Goal: Book appointment/travel/reservation

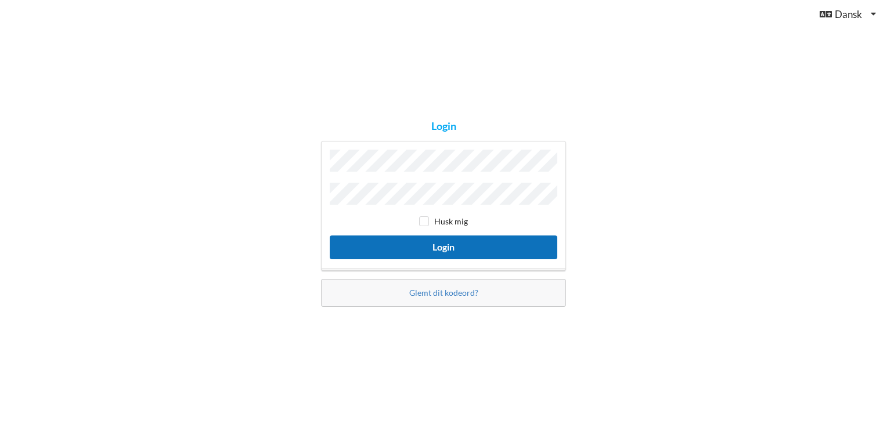
click at [446, 245] on button "Login" at bounding box center [444, 248] width 228 height 24
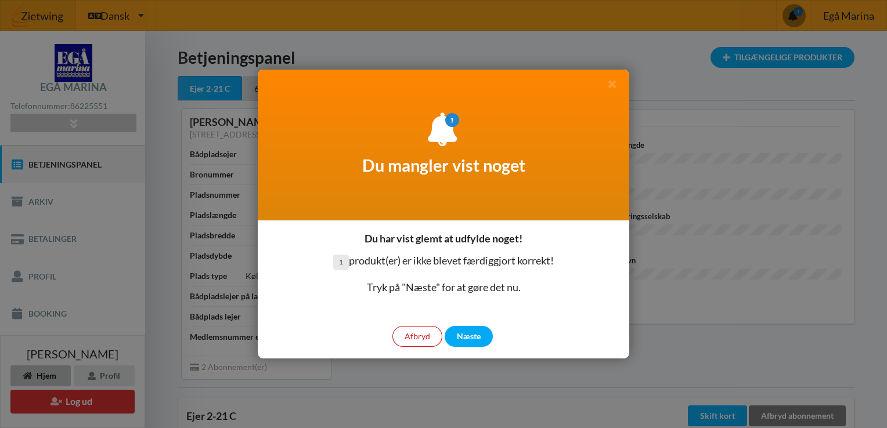
click at [423, 344] on div "Afbryd" at bounding box center [417, 336] width 50 height 21
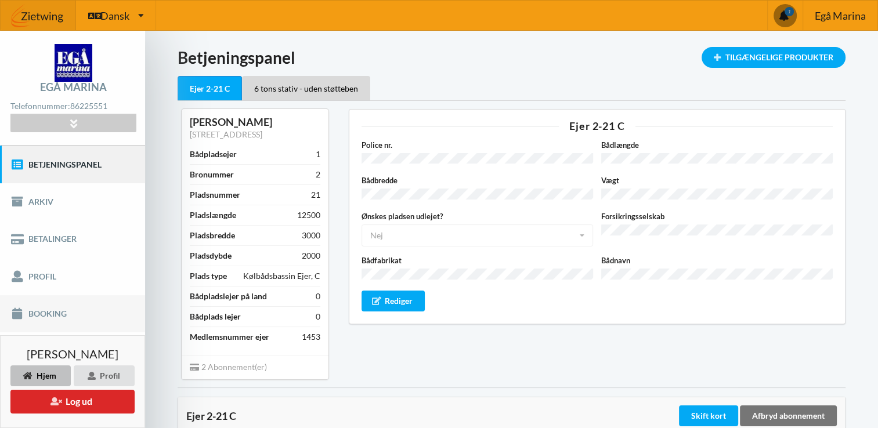
click at [58, 312] on link "Booking" at bounding box center [72, 313] width 145 height 37
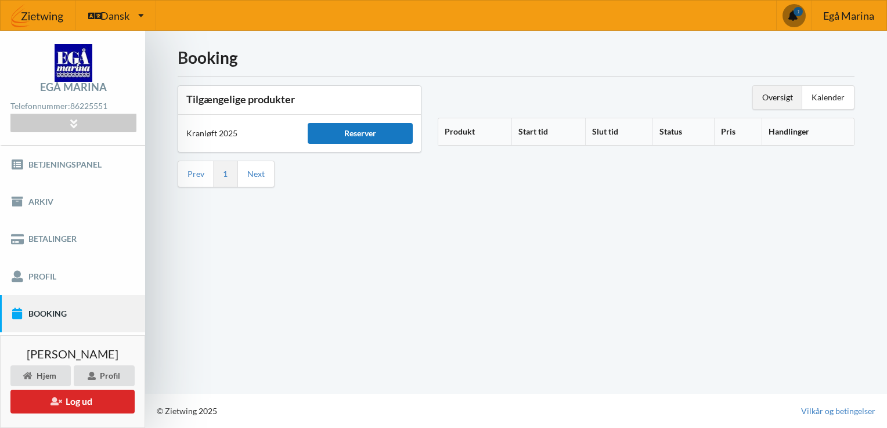
click at [358, 133] on div "Reserver" at bounding box center [360, 133] width 105 height 21
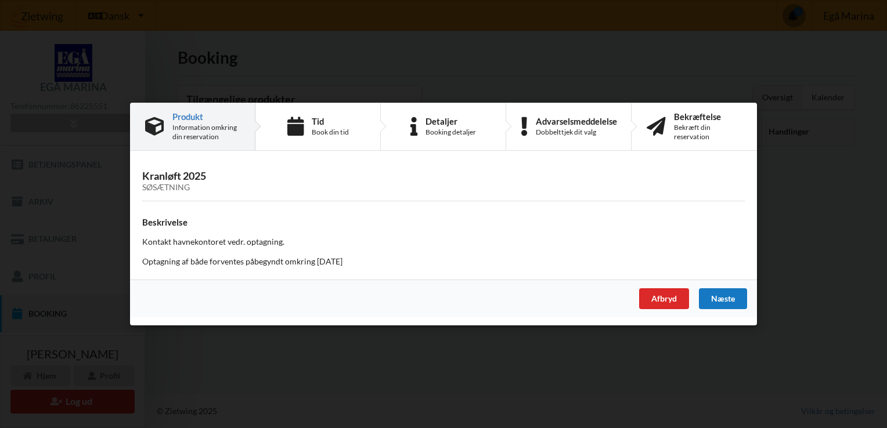
click at [724, 299] on div "Næste" at bounding box center [723, 298] width 48 height 21
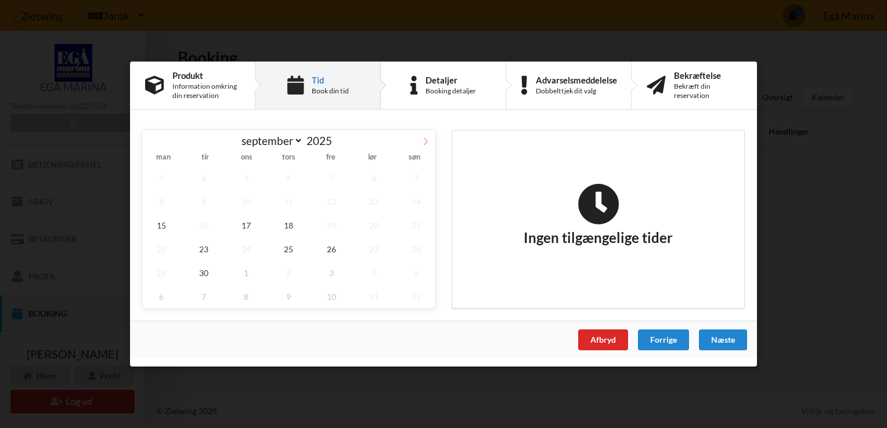
click at [424, 140] on icon at bounding box center [425, 142] width 8 height 8
select select "9"
click at [161, 244] on span "20" at bounding box center [161, 249] width 38 height 24
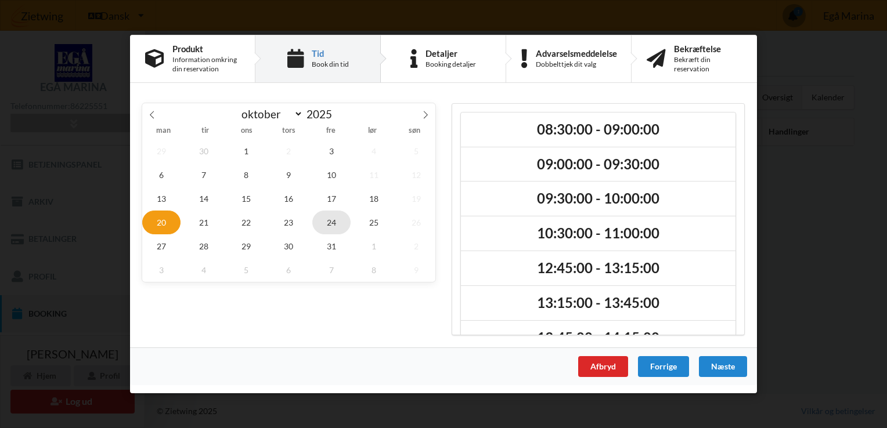
click at [333, 222] on span "24" at bounding box center [331, 223] width 38 height 24
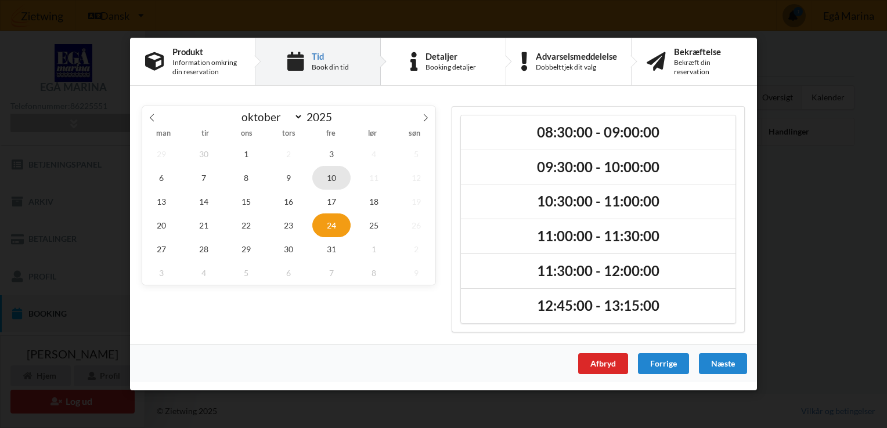
click at [332, 177] on span "10" at bounding box center [331, 178] width 38 height 24
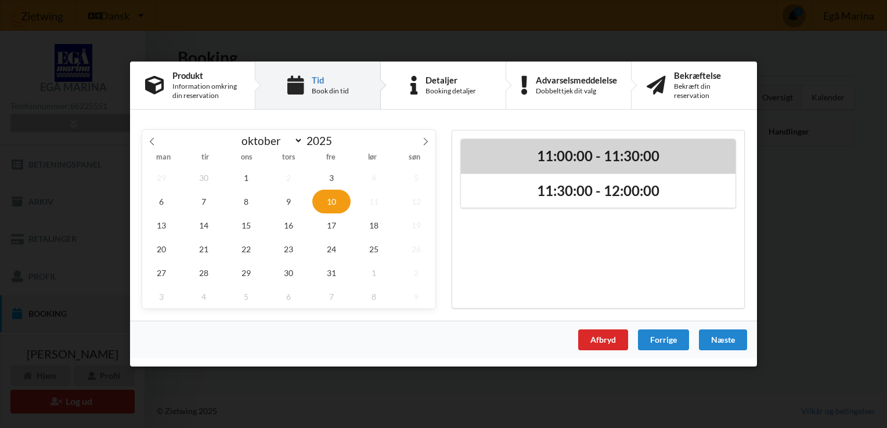
click at [560, 153] on h2 "11:00:00 - 11:30:00" at bounding box center [598, 156] width 258 height 18
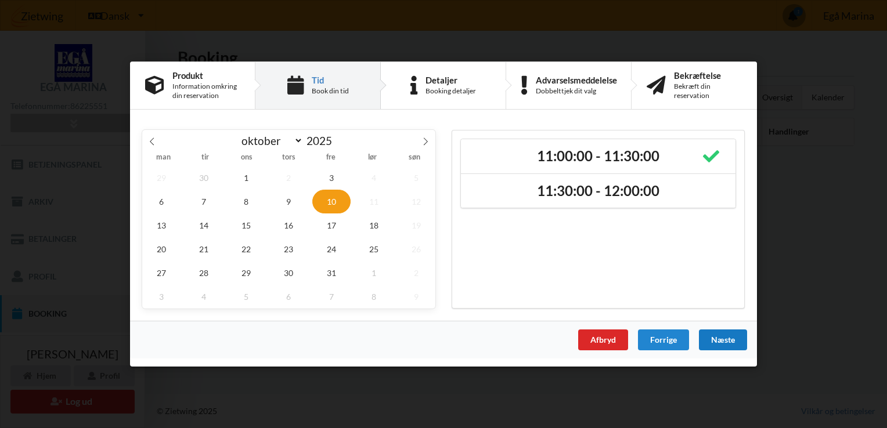
click at [723, 341] on div "Næste" at bounding box center [723, 340] width 48 height 21
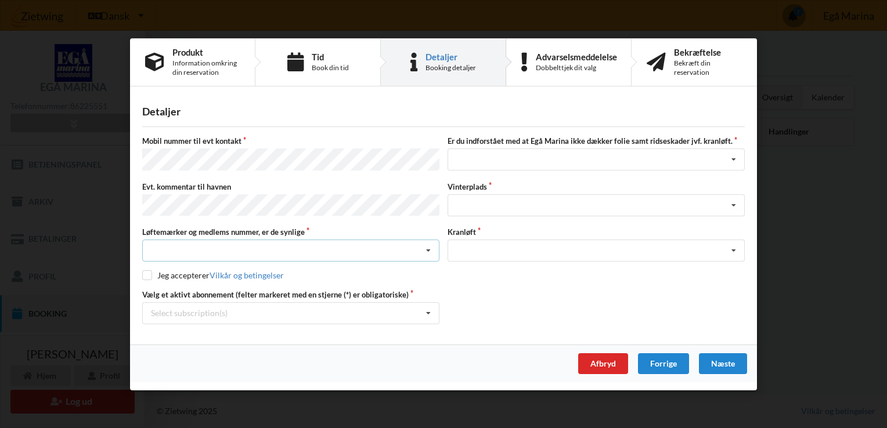
click at [433, 250] on icon at bounding box center [428, 250] width 17 height 21
click at [269, 290] on div "Ja, mine mærker er synlige og intakte" at bounding box center [291, 293] width 296 height 21
click at [147, 272] on input "checkbox" at bounding box center [147, 275] width 10 height 10
checkbox input "true"
click at [430, 312] on icon at bounding box center [428, 313] width 17 height 21
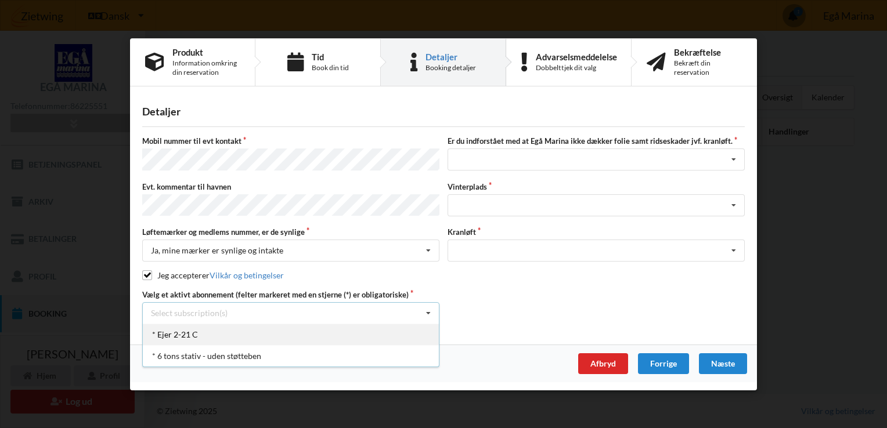
click at [183, 332] on div "* Ejer 2-21 C" at bounding box center [291, 334] width 296 height 21
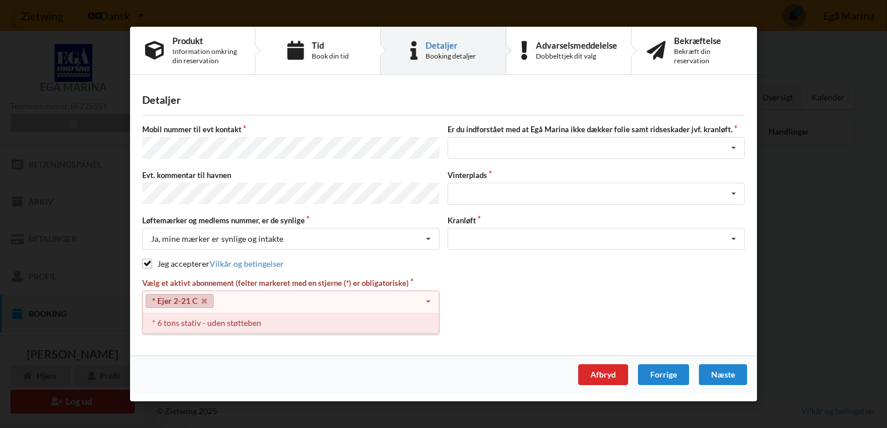
click at [248, 322] on div "* 6 tons stativ - uden støtteben" at bounding box center [291, 322] width 296 height 21
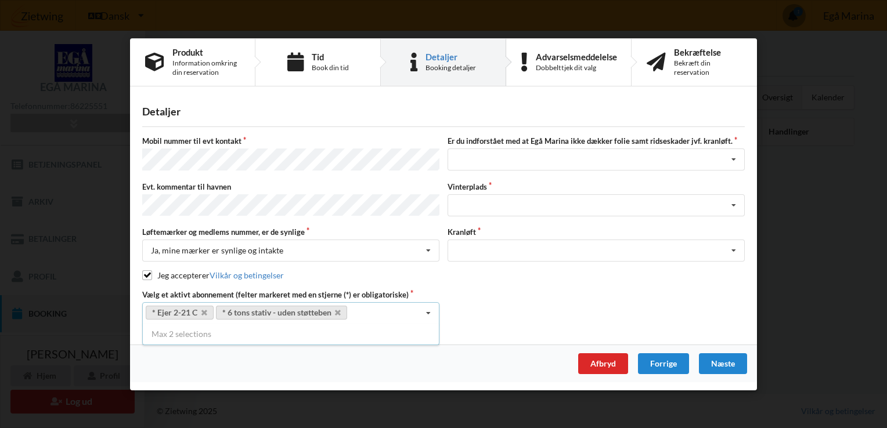
click at [485, 331] on div "Detaljer [PERSON_NAME] nummer til evt kontakt Er du indforstået med at Egå Mari…" at bounding box center [443, 219] width 627 height 250
click at [738, 164] on icon at bounding box center [733, 159] width 17 height 21
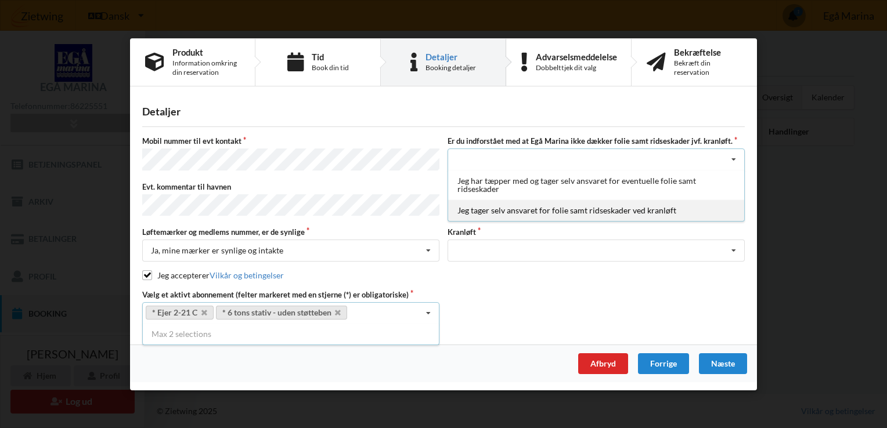
click at [664, 211] on div "Jeg tager selv ansvaret for folie samt ridseskader ved kranløft" at bounding box center [596, 210] width 296 height 21
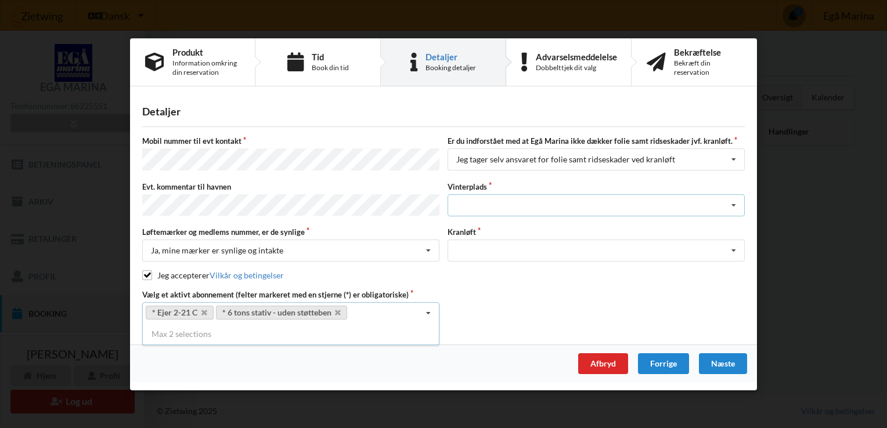
click at [736, 211] on icon at bounding box center [733, 204] width 17 height 21
click at [736, 207] on icon at bounding box center [733, 204] width 17 height 21
click at [733, 206] on icon at bounding box center [733, 204] width 17 height 21
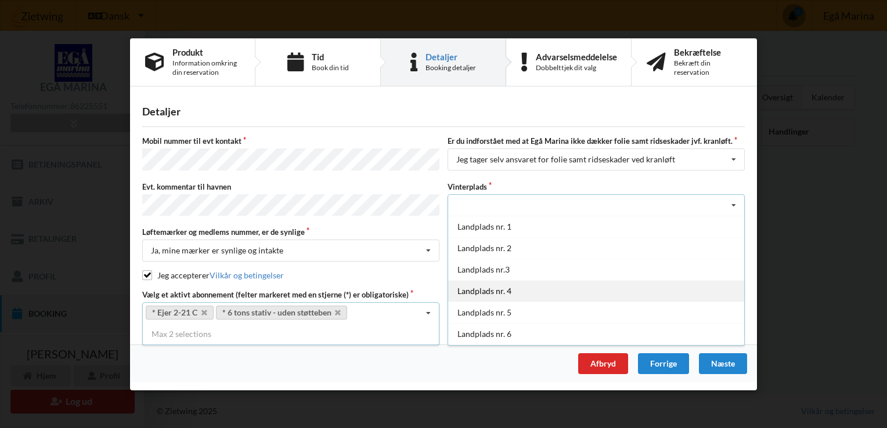
click at [504, 288] on div "Landplads nr. 4" at bounding box center [596, 290] width 296 height 21
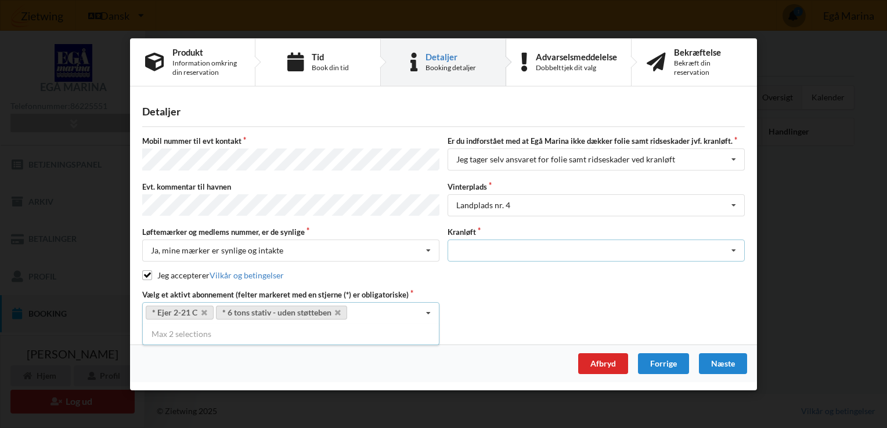
click at [735, 252] on icon at bounding box center [733, 250] width 17 height 21
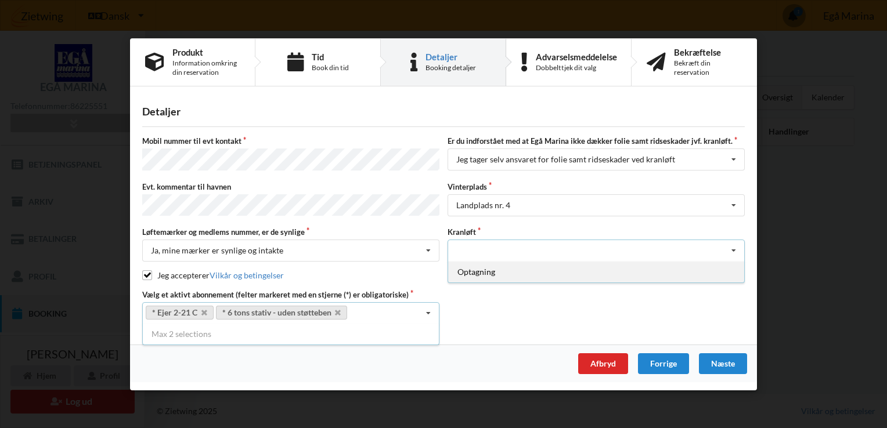
click at [488, 268] on div "Optagning" at bounding box center [596, 271] width 296 height 21
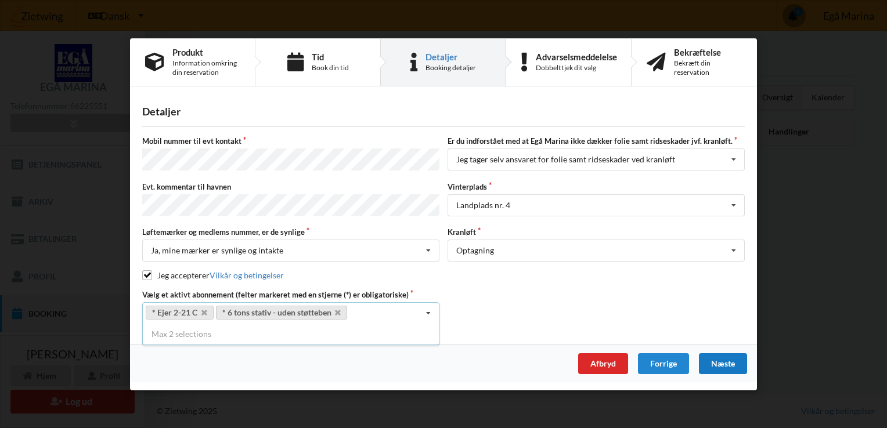
click at [730, 359] on div "Næste" at bounding box center [723, 363] width 48 height 21
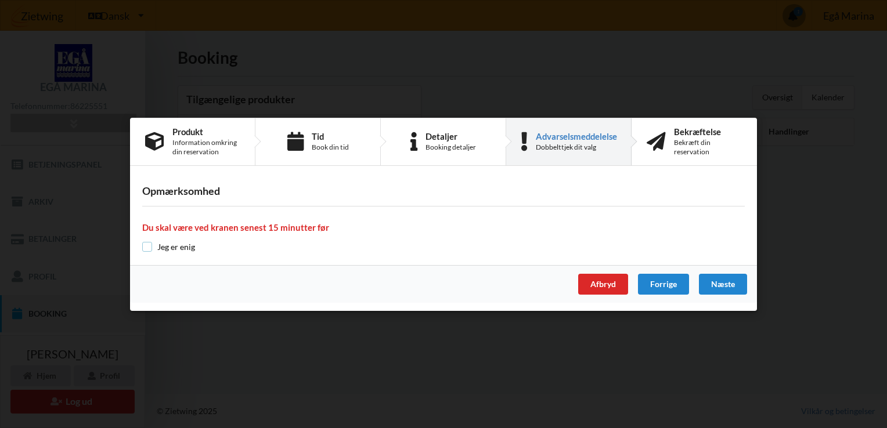
click at [147, 248] on input "checkbox" at bounding box center [147, 247] width 10 height 10
checkbox input "true"
click at [733, 287] on div "Næste" at bounding box center [723, 284] width 48 height 21
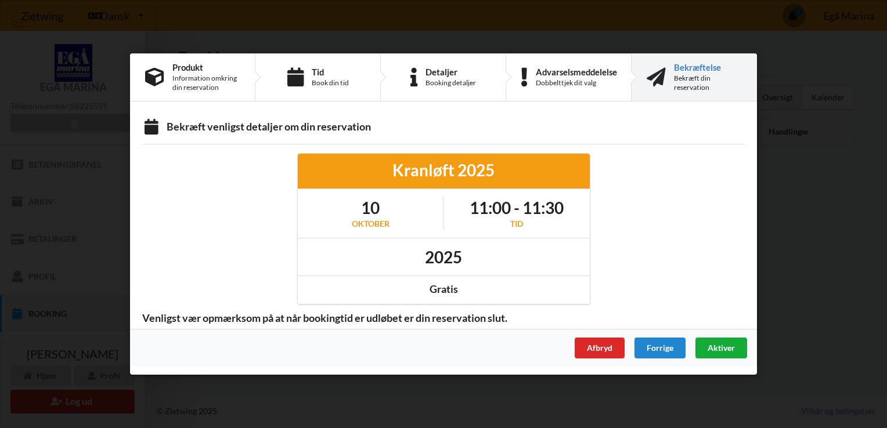
click at [722, 348] on span "Aktiver" at bounding box center [721, 348] width 27 height 10
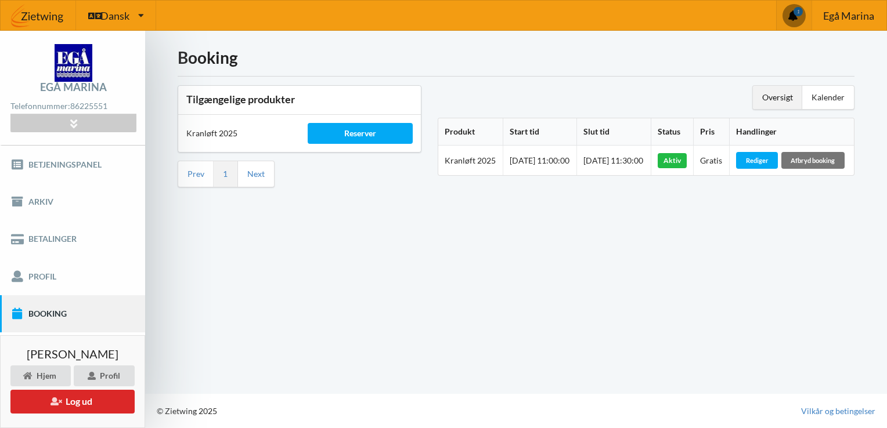
click at [792, 12] on span at bounding box center [793, 15] width 23 height 23
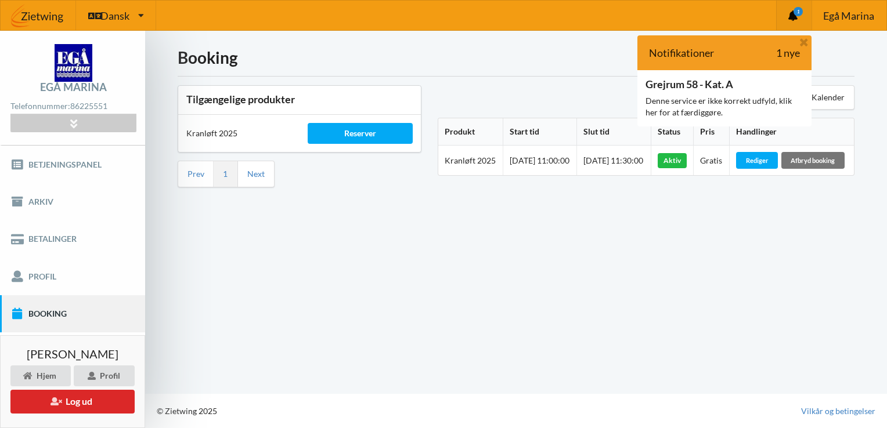
click at [752, 52] on div "Notifikationer 1 nye" at bounding box center [724, 52] width 174 height 35
click at [689, 55] on div "Notifikationer" at bounding box center [681, 53] width 65 height 12
click at [794, 48] on div "1 nye" at bounding box center [788, 53] width 24 height 12
click at [795, 5] on div "1" at bounding box center [793, 16] width 35 height 30
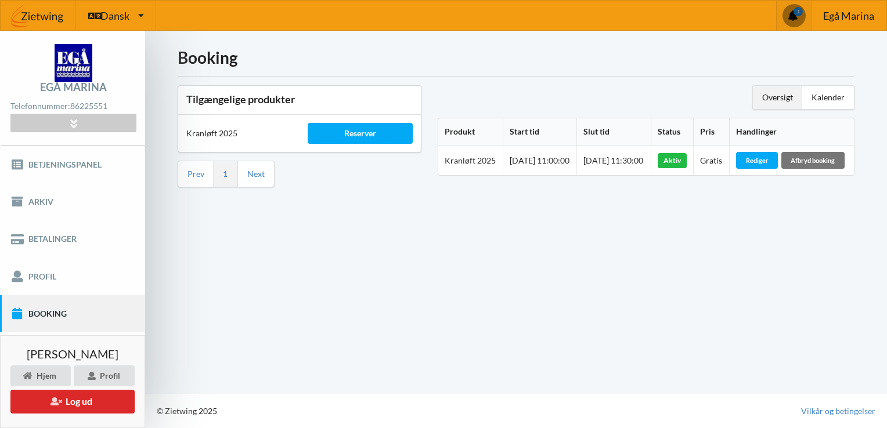
click at [793, 12] on span at bounding box center [793, 15] width 23 height 23
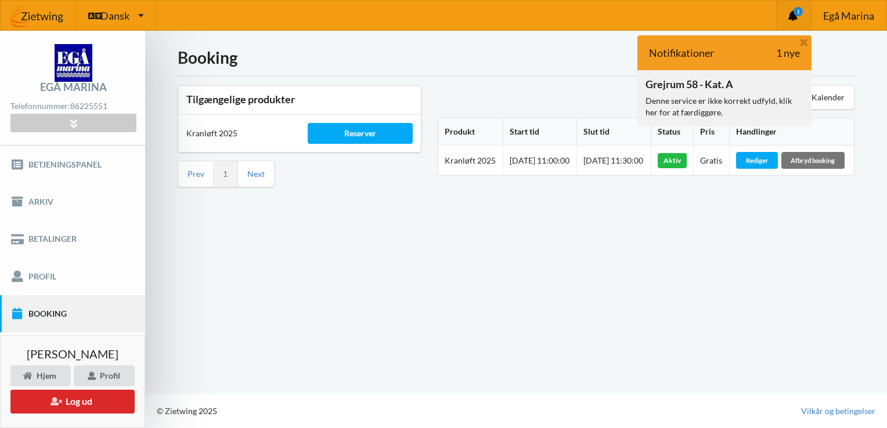
click at [709, 88] on div "Grejrum 58 - Kat. A" at bounding box center [689, 84] width 88 height 12
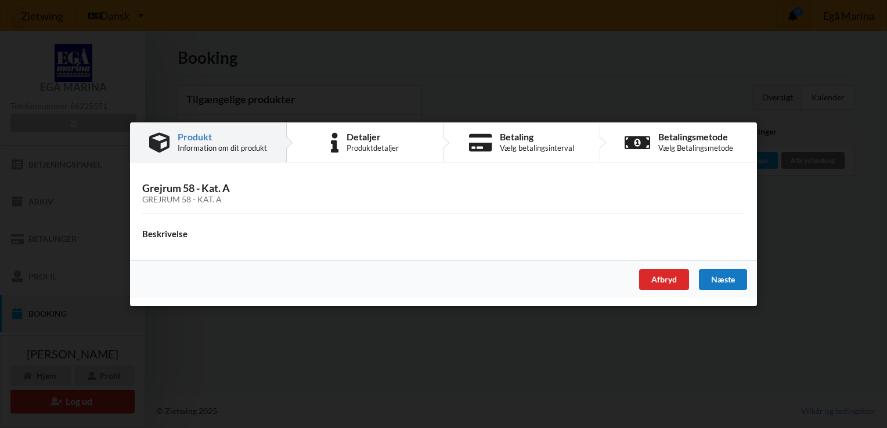
click at [721, 280] on div "Næste" at bounding box center [723, 279] width 48 height 21
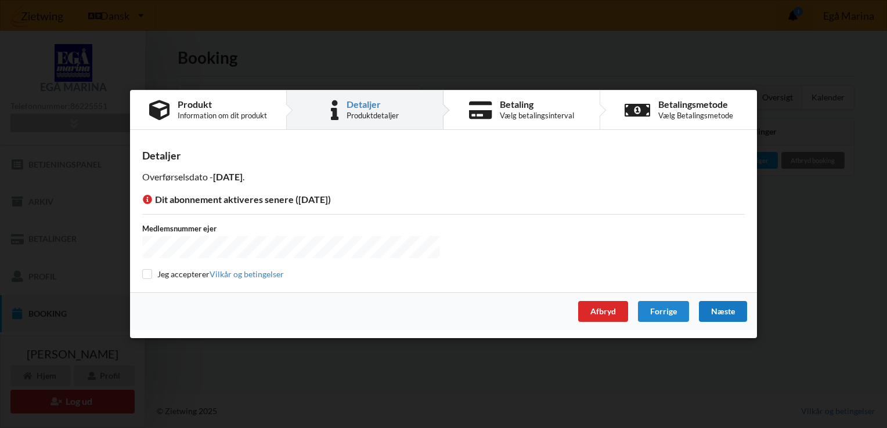
click at [724, 310] on div "Næste" at bounding box center [723, 311] width 48 height 21
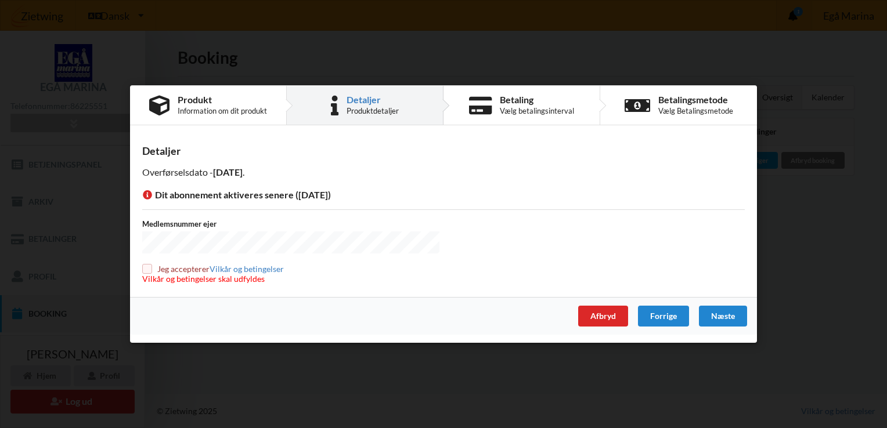
click at [146, 270] on input "checkbox" at bounding box center [147, 269] width 10 height 10
checkbox input "true"
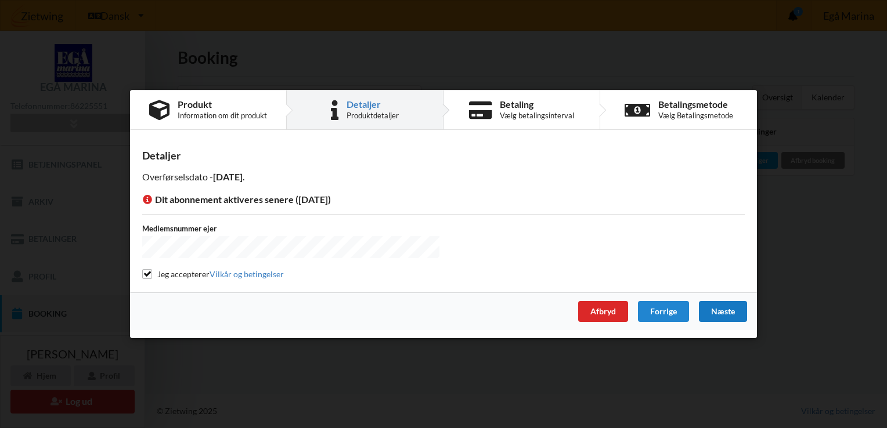
click at [721, 310] on div "Næste" at bounding box center [723, 311] width 48 height 21
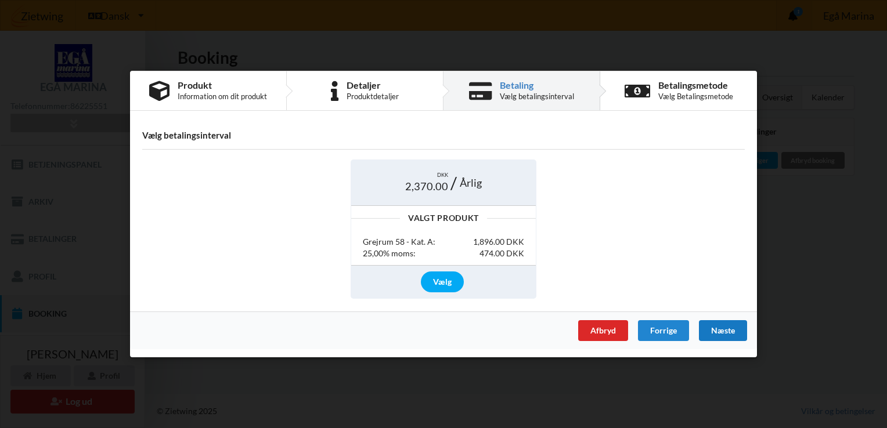
click at [720, 331] on div "Næste" at bounding box center [723, 330] width 48 height 21
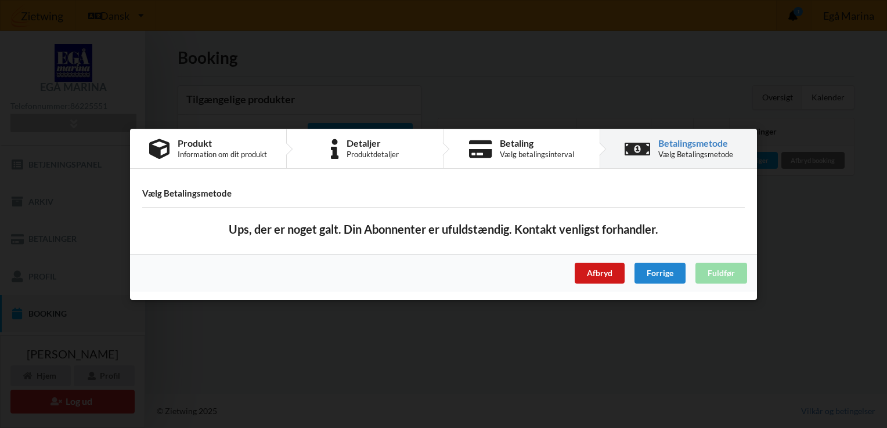
click at [612, 277] on div "Afbryd" at bounding box center [600, 272] width 50 height 21
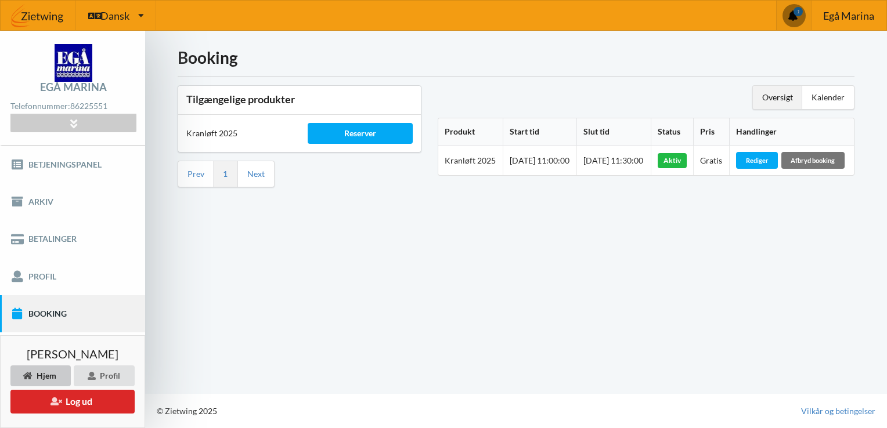
click at [40, 376] on div "Hjem" at bounding box center [40, 376] width 60 height 21
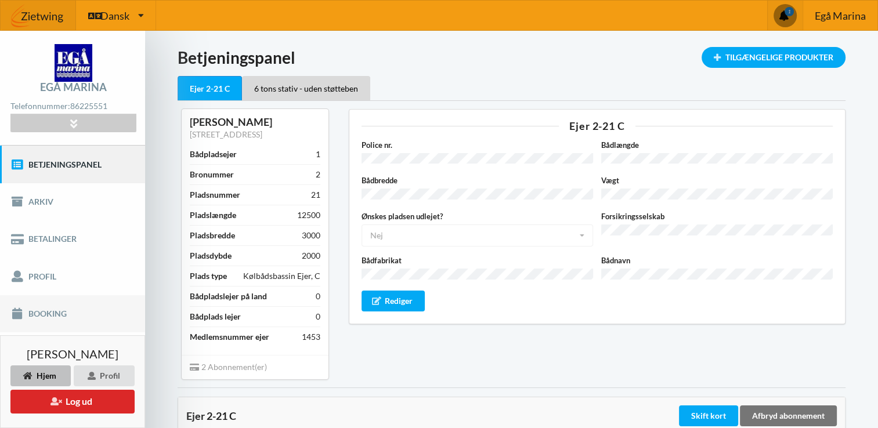
click at [60, 309] on link "Booking" at bounding box center [72, 313] width 145 height 37
